Goal: Task Accomplishment & Management: Use online tool/utility

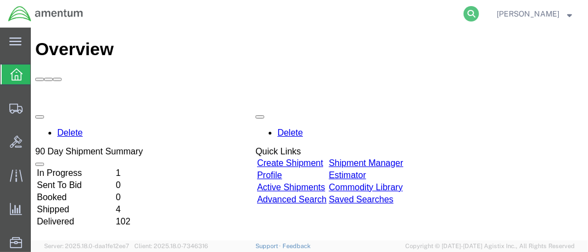
click at [479, 14] on icon at bounding box center [471, 13] width 15 height 15
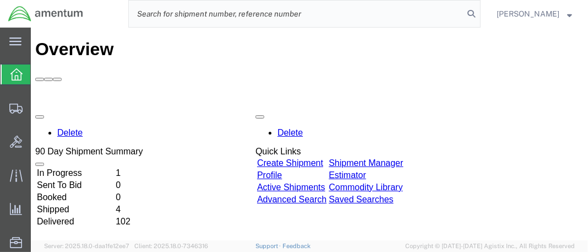
click at [207, 17] on input "search" at bounding box center [296, 14] width 335 height 26
click at [209, 12] on input "search" at bounding box center [296, 14] width 335 height 26
paste input "DCO-25247-167729"
type input "DCO-25247-167729"
click at [479, 10] on icon at bounding box center [471, 13] width 15 height 15
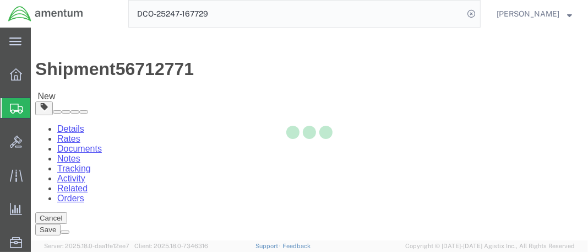
select select "42654"
select select
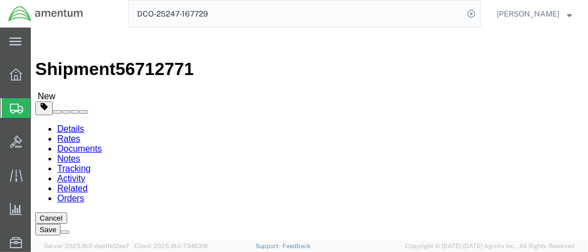
drag, startPoint x: 515, startPoint y: 223, endPoint x: 483, endPoint y: 194, distance: 42.9
click button "Rate Shipment"
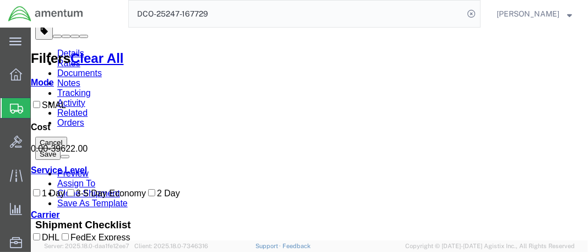
scroll to position [110, 0]
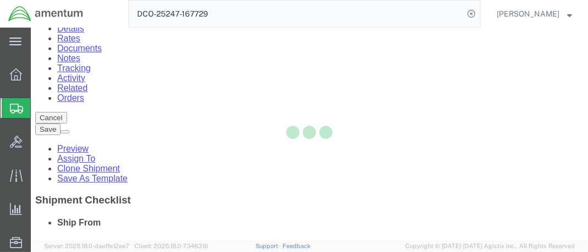
scroll to position [51, 0]
